Goal: Task Accomplishment & Management: Complete application form

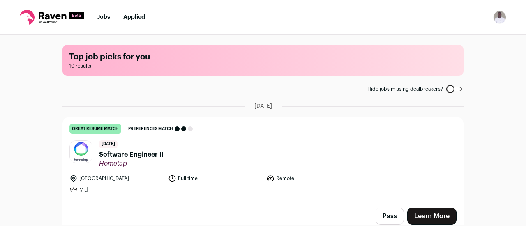
click at [118, 154] on span "Software Engineer II" at bounding box center [131, 155] width 64 height 10
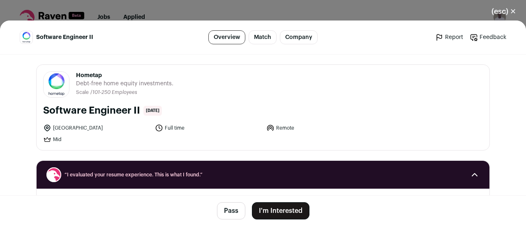
click at [275, 207] on button "I'm Interested" at bounding box center [281, 211] width 58 height 17
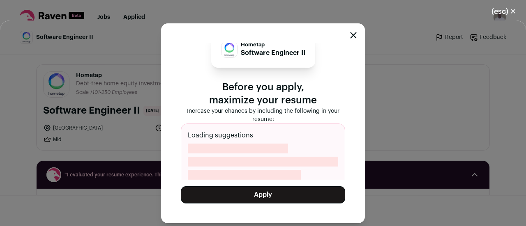
scroll to position [18, 0]
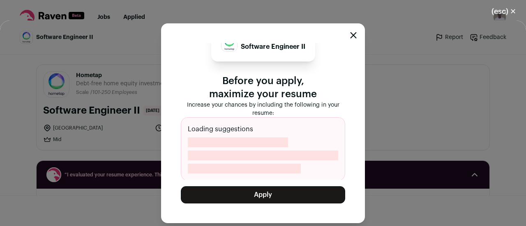
click at [272, 193] on button "Apply" at bounding box center [263, 195] width 164 height 17
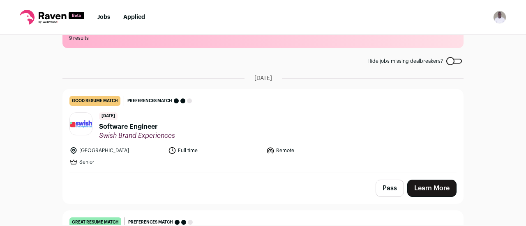
scroll to position [41, 0]
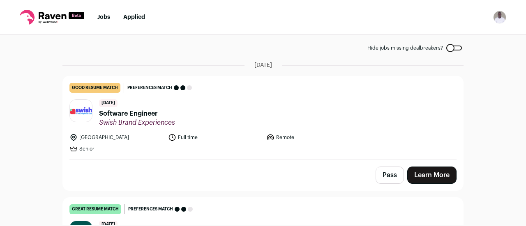
click at [130, 112] on span "Software Engineer" at bounding box center [137, 114] width 76 height 10
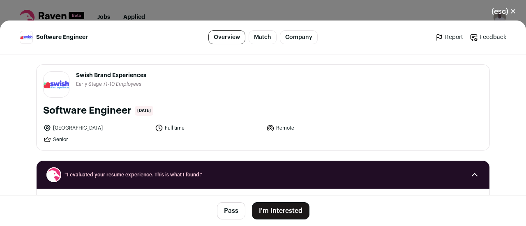
click at [264, 209] on button "I'm Interested" at bounding box center [281, 211] width 58 height 17
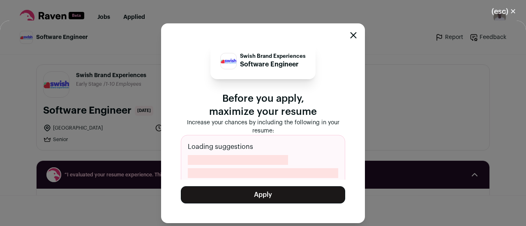
click at [267, 196] on button "Apply" at bounding box center [263, 195] width 164 height 17
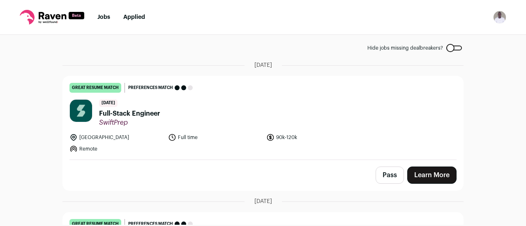
click at [114, 115] on span "Full-Stack Engineer" at bounding box center [129, 114] width 61 height 10
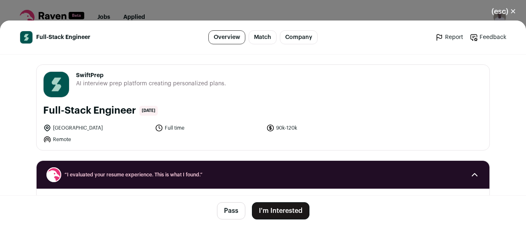
click at [277, 212] on button "I'm Interested" at bounding box center [281, 211] width 58 height 17
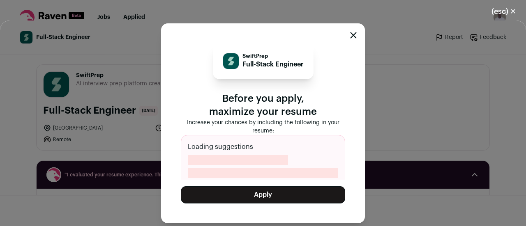
click at [252, 192] on button "Apply" at bounding box center [263, 195] width 164 height 17
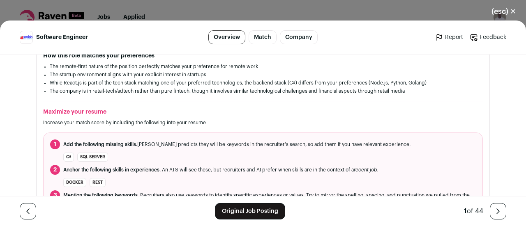
scroll to position [288, 0]
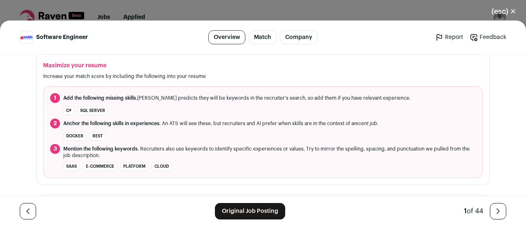
click at [243, 212] on link "Original Job Posting" at bounding box center [250, 211] width 70 height 16
